Goal: Find specific page/section: Find specific page/section

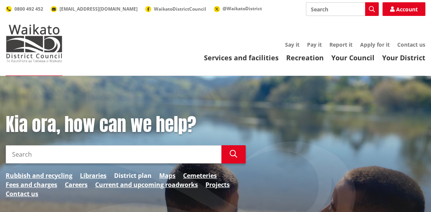
click at [132, 175] on link "District plan" at bounding box center [133, 175] width 38 height 9
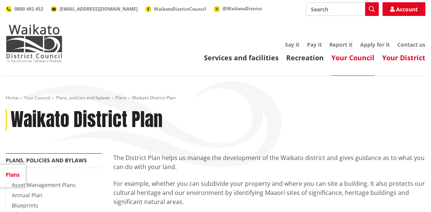
click at [394, 58] on link "Your District" at bounding box center [403, 57] width 43 height 9
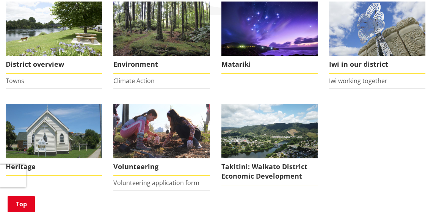
scroll to position [114, 0]
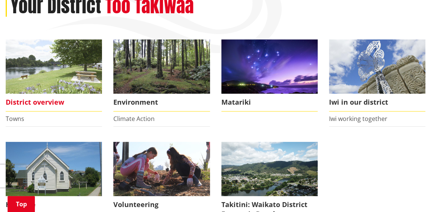
click at [33, 102] on span "District overview" at bounding box center [54, 102] width 96 height 17
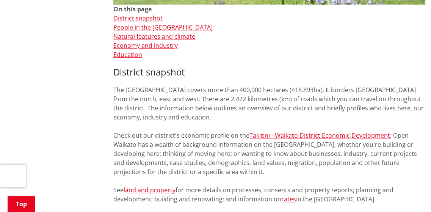
scroll to position [303, 0]
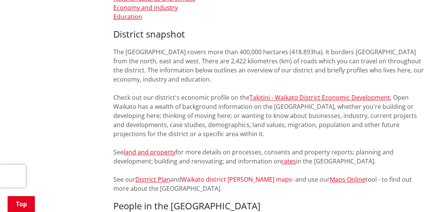
click at [225, 179] on link "Waikato district [PERSON_NAME] maps" at bounding box center [236, 179] width 111 height 8
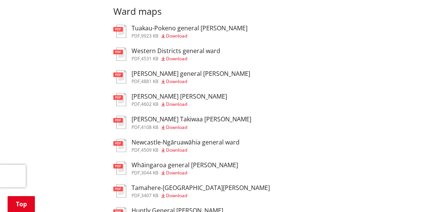
scroll to position [379, 0]
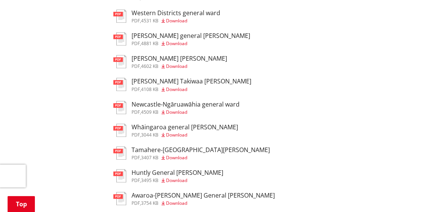
click at [147, 151] on h3 "Tamahere-[GEOGRAPHIC_DATA][PERSON_NAME]" at bounding box center [201, 149] width 138 height 7
